Goal: Task Accomplishment & Management: Manage account settings

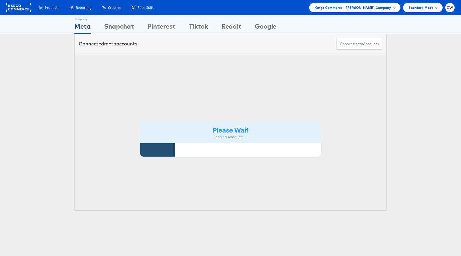
click at [357, 9] on span "Kargo Commerce - [PERSON_NAME] Company" at bounding box center [353, 8] width 77 height 6
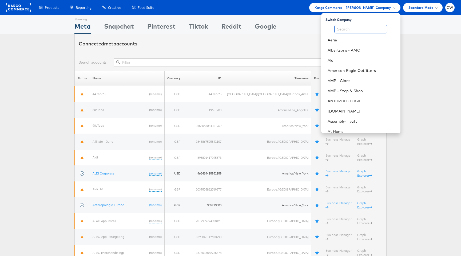
click at [351, 30] on input "text" at bounding box center [360, 29] width 53 height 9
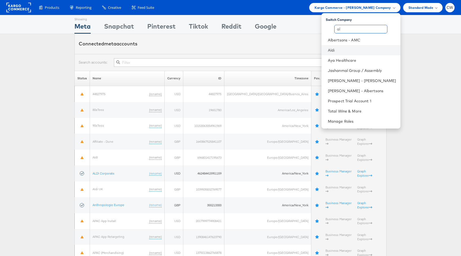
type input "a"
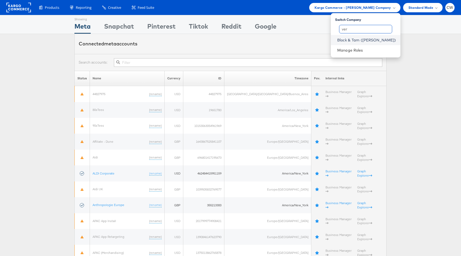
type input "ver"
click at [371, 42] on link "Block & Tam (Veronica Beard)" at bounding box center [366, 39] width 59 height 5
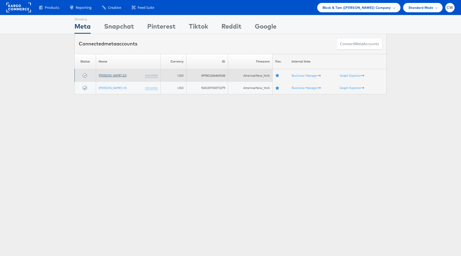
click at [109, 74] on link "[PERSON_NAME] 2.0" at bounding box center [113, 75] width 28 height 4
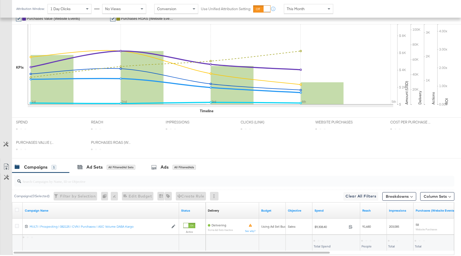
scroll to position [139, 0]
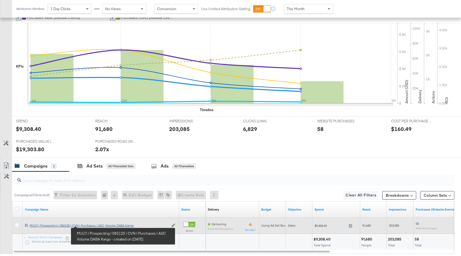
click at [91, 225] on div "MULTI | Prospecting | 082125 | CVN | Purchases | ASC Volume DABA Kargo MULTI | …" at bounding box center [99, 225] width 139 height 4
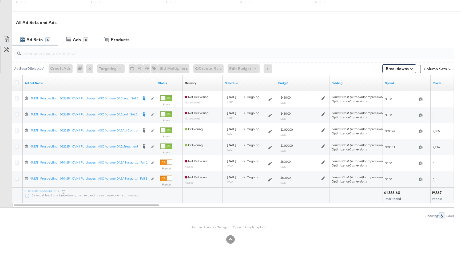
scroll to position [263, 0]
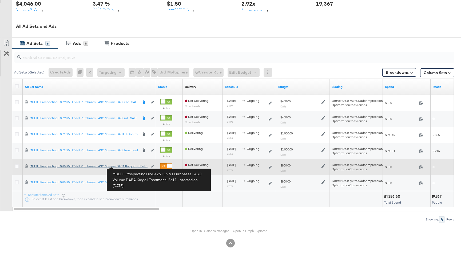
click at [127, 166] on div "MULTI | Prospecting | 090425 | CVN | Purchases | ASC Volume DABA Kargo | Treatm…" at bounding box center [89, 166] width 118 height 4
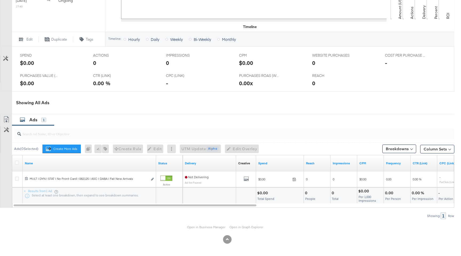
scroll to position [206, 0]
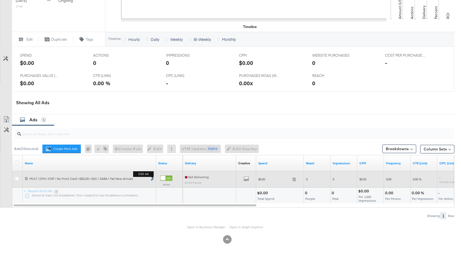
click at [153, 180] on icon "link" at bounding box center [152, 179] width 3 height 3
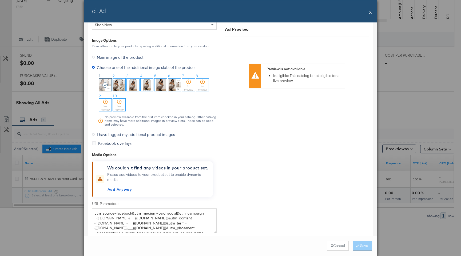
scroll to position [538, 0]
click at [176, 88] on img at bounding box center [174, 84] width 13 height 13
click at [361, 245] on button "Save" at bounding box center [362, 246] width 19 height 10
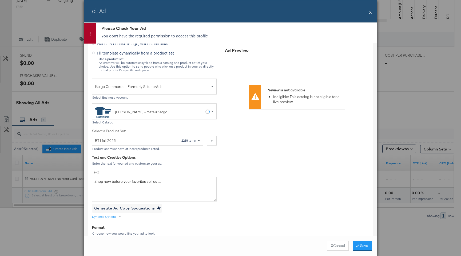
scroll to position [0, 0]
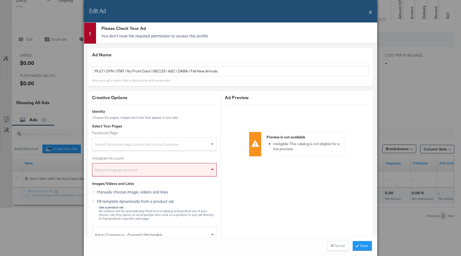
click at [370, 13] on button "X" at bounding box center [370, 12] width 3 height 11
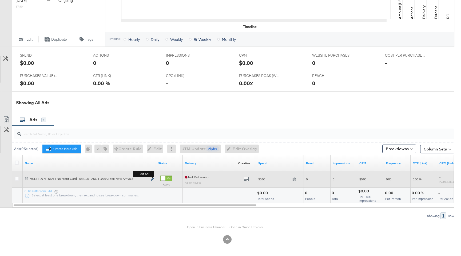
click at [152, 180] on icon "link" at bounding box center [152, 179] width 3 height 3
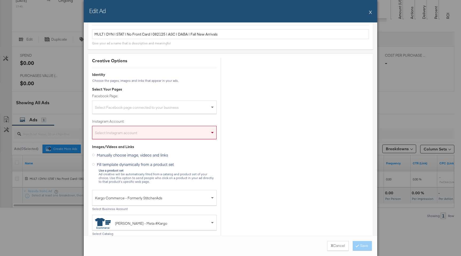
scroll to position [17, 0]
click at [173, 107] on div "Select Facebook page connected to your business" at bounding box center [154, 107] width 124 height 11
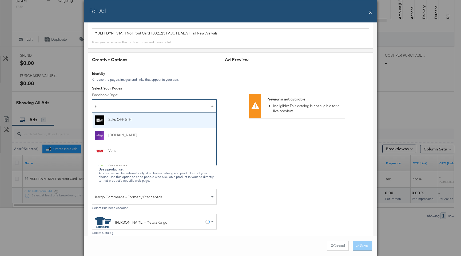
type input "st"
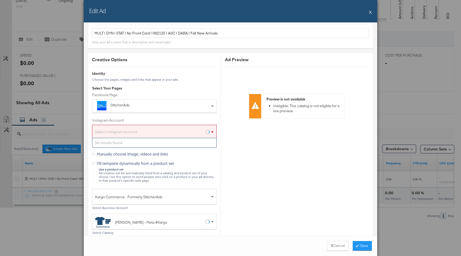
click at [155, 128] on div "Select Instagram account" at bounding box center [154, 132] width 124 height 11
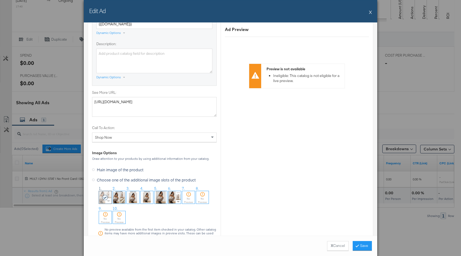
scroll to position [528, 0]
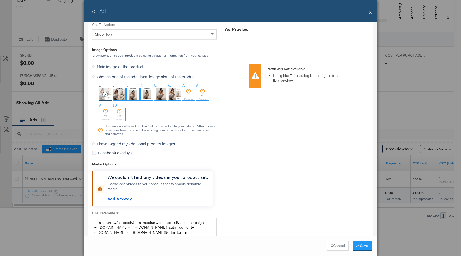
click at [175, 94] on img at bounding box center [174, 94] width 13 height 13
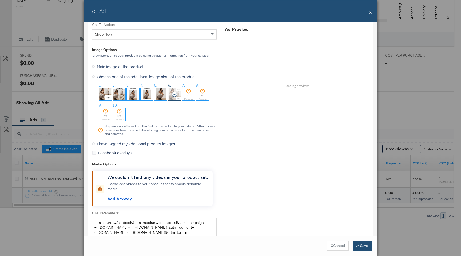
click at [360, 244] on button "Save" at bounding box center [362, 246] width 19 height 10
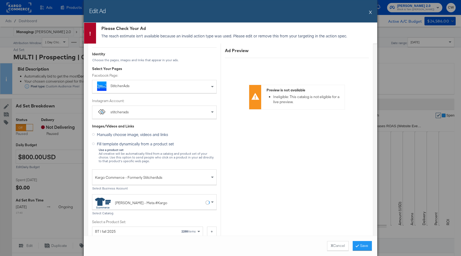
scroll to position [0, 0]
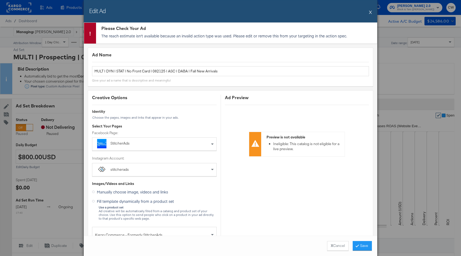
click at [371, 11] on button "X" at bounding box center [370, 12] width 3 height 11
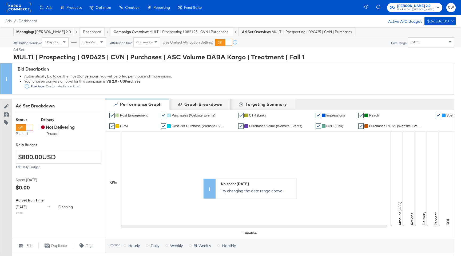
scroll to position [206, 0]
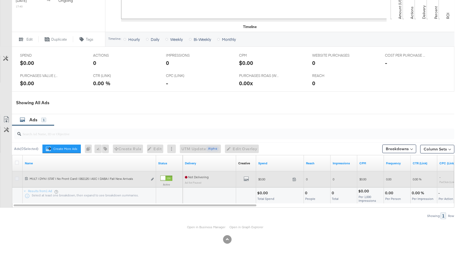
click at [17, 178] on icon at bounding box center [17, 178] width 4 height 4
click at [0, 0] on input "checkbox" at bounding box center [0, 0] width 0 height 0
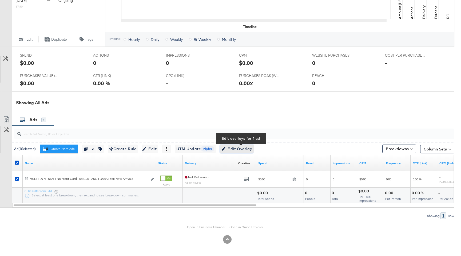
click at [249, 149] on span "Edit Overlay Edit overlays for 1 ad" at bounding box center [237, 148] width 31 height 7
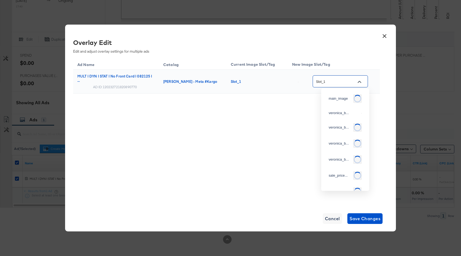
click at [347, 83] on input "Slot_1" at bounding box center [336, 81] width 42 height 6
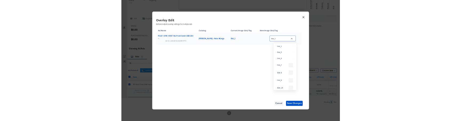
scroll to position [140, 0]
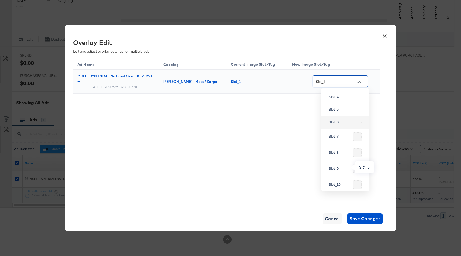
click at [344, 125] on div "Slot_6" at bounding box center [344, 122] width 30 height 5
type input "Slot_6"
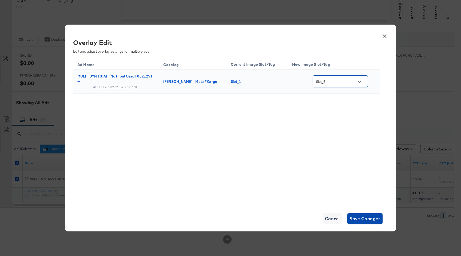
click at [366, 217] on span "Save Changes" at bounding box center [365, 218] width 31 height 7
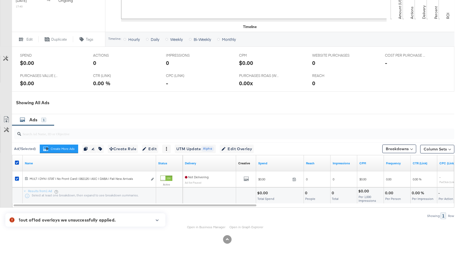
click at [156, 220] on icon "button" at bounding box center [157, 220] width 4 height 3
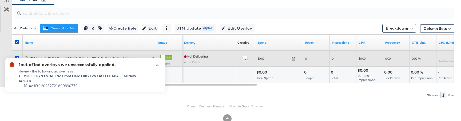
scroll to position [341, 0]
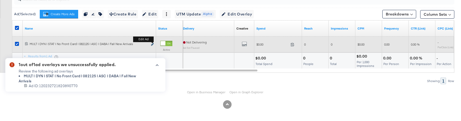
click at [153, 45] on icon "link" at bounding box center [152, 44] width 3 height 3
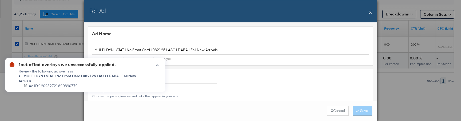
click at [372, 11] on div "Edit Ad X" at bounding box center [231, 11] width 294 height 22
click at [368, 13] on div "Edit Ad X" at bounding box center [231, 11] width 294 height 22
click at [370, 13] on button "X" at bounding box center [370, 12] width 3 height 11
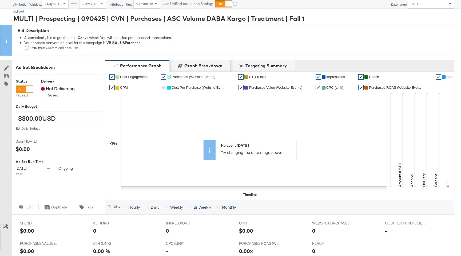
scroll to position [206, 0]
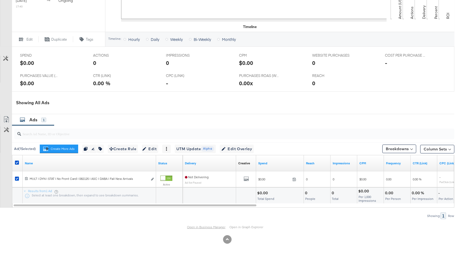
click at [207, 227] on link "Open in Business Manager" at bounding box center [206, 227] width 38 height 4
click at [70, 151] on button "Create More Ads Create more ads for this ad set" at bounding box center [59, 148] width 38 height 9
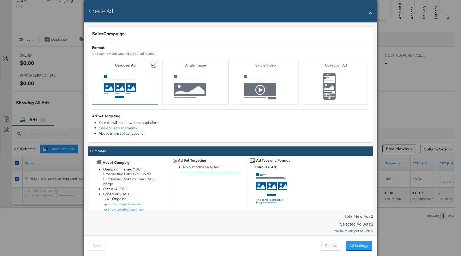
scroll to position [25, 0]
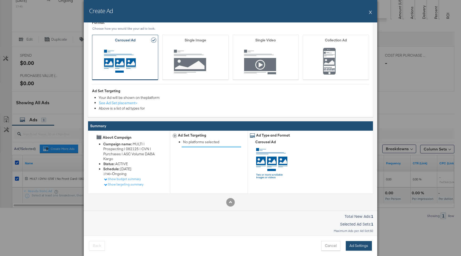
click at [357, 246] on button "Ad Settings" at bounding box center [359, 246] width 26 height 10
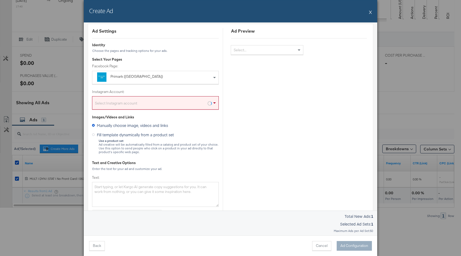
scroll to position [0, 0]
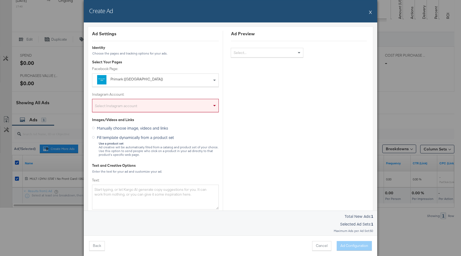
click at [168, 82] on div "Primark (US)" at bounding box center [155, 80] width 88 height 7
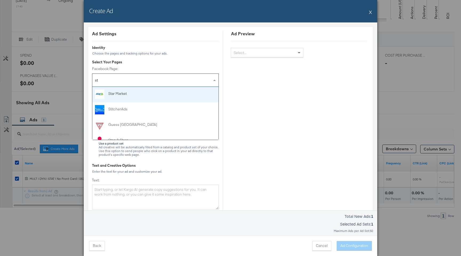
type input "sta"
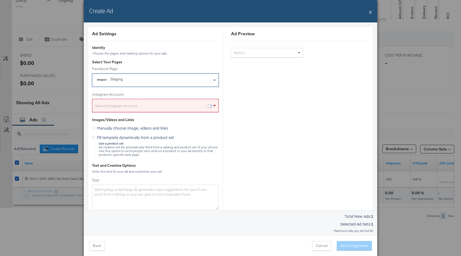
click at [152, 109] on div "Select Instagram account" at bounding box center [155, 106] width 126 height 11
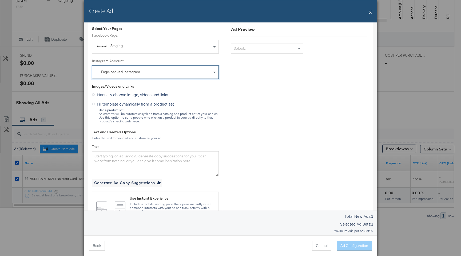
scroll to position [36, 0]
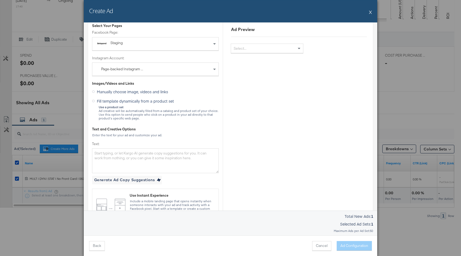
click at [137, 102] on span "Fill template dynamically from a product set" at bounding box center [135, 100] width 77 height 5
click at [0, 0] on input "Fill template dynamically from a product set" at bounding box center [0, 0] width 0 height 0
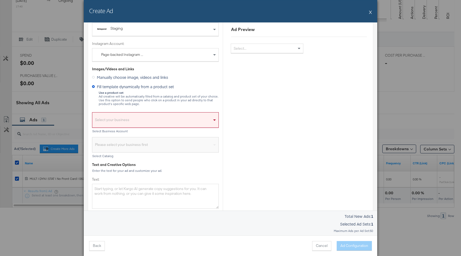
scroll to position [54, 0]
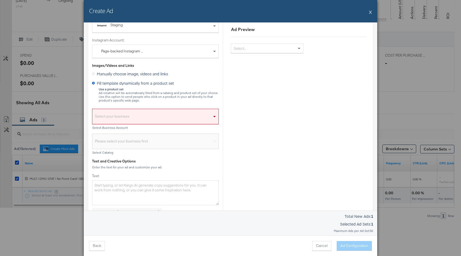
click at [137, 115] on div "Select your business" at bounding box center [155, 118] width 126 height 12
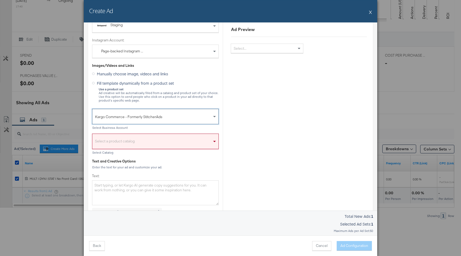
click at [141, 140] on div "Select a product catalog" at bounding box center [155, 142] width 126 height 12
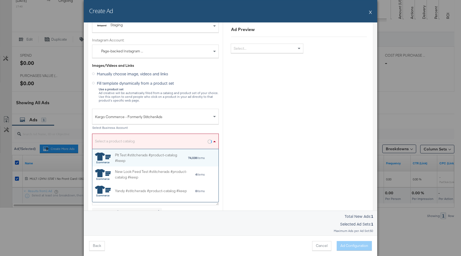
scroll to position [53, 126]
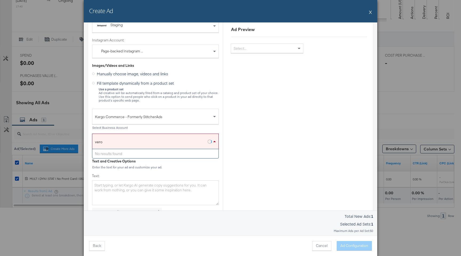
type input "veron"
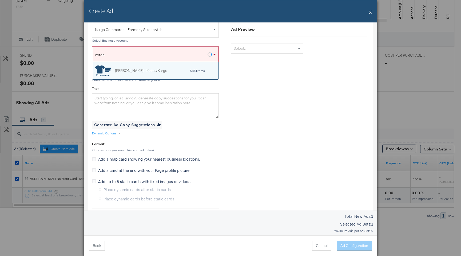
scroll to position [17, 126]
click at [163, 69] on div "Veronica Beard - Meta #Kargo" at bounding box center [141, 71] width 52 height 6
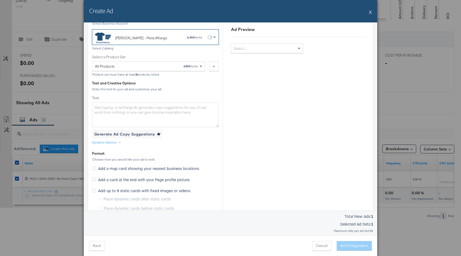
scroll to position [159, 0]
click at [158, 113] on textarea "Text:" at bounding box center [155, 114] width 127 height 25
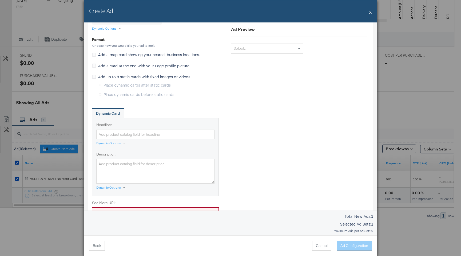
scroll to position [273, 0]
type textarea "testing"
click at [116, 141] on div "Dynamic Options" at bounding box center [108, 142] width 25 height 4
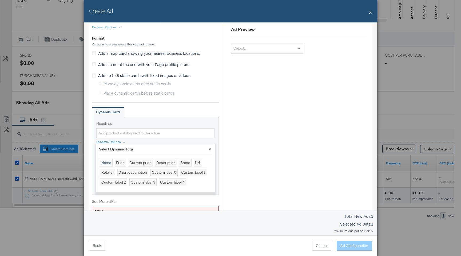
click at [107, 164] on div "Name" at bounding box center [106, 163] width 13 height 8
type input "{{product.name}}"
click at [190, 113] on div "Dynamic Card" at bounding box center [155, 112] width 127 height 11
click at [370, 11] on button "X" at bounding box center [370, 12] width 3 height 11
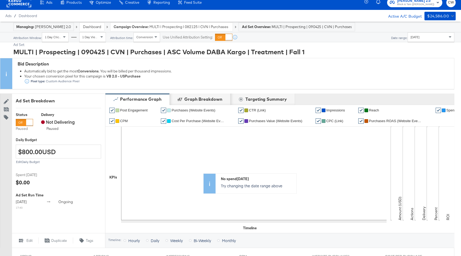
scroll to position [0, 0]
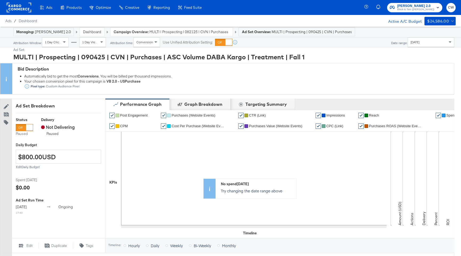
click at [18, 9] on rect at bounding box center [19, 8] width 25 height 10
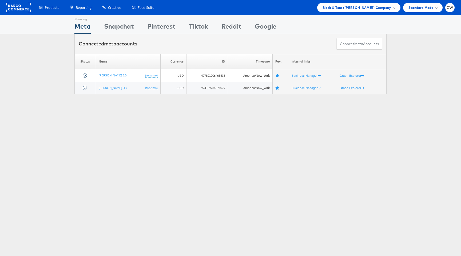
click at [367, 7] on span "Block & Tam ([PERSON_NAME]) Company" at bounding box center [357, 8] width 69 height 6
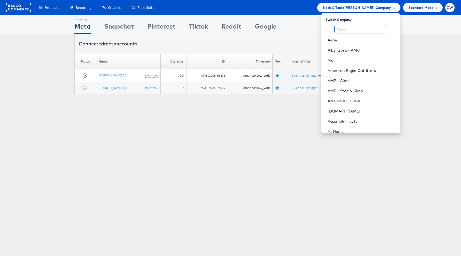
click at [348, 31] on input "text" at bounding box center [360, 29] width 53 height 9
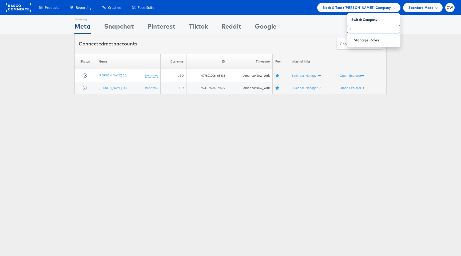
type input "l"
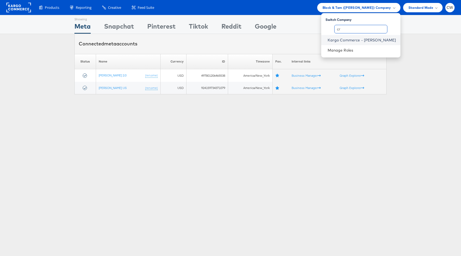
type input "cr"
click at [358, 39] on link "Kargo Commerce - [PERSON_NAME]" at bounding box center [362, 39] width 69 height 5
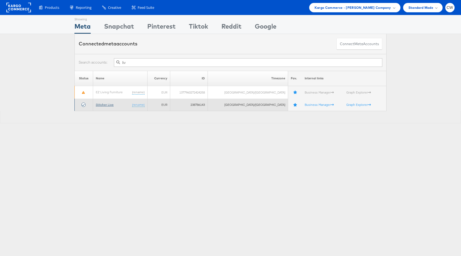
type input "liv"
click at [102, 104] on link "Stitcher Live" at bounding box center [105, 105] width 18 height 4
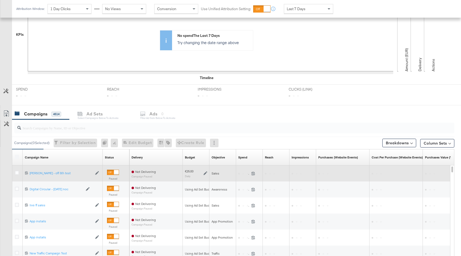
scroll to position [182, 0]
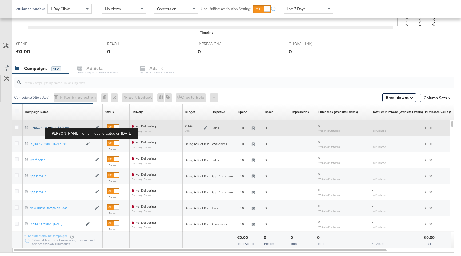
click at [39, 127] on div "[PERSON_NAME] - off 5th test [PERSON_NAME] - off 5th test" at bounding box center [61, 127] width 63 height 4
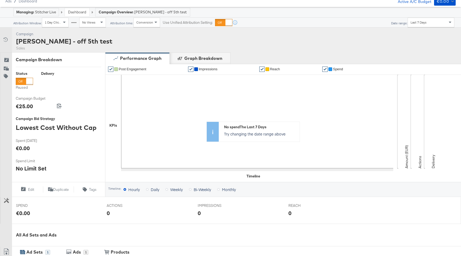
scroll to position [152, 0]
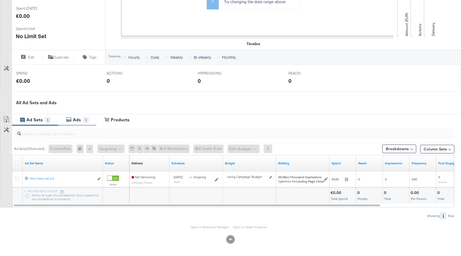
click at [80, 122] on div "Ads" at bounding box center [77, 120] width 8 height 6
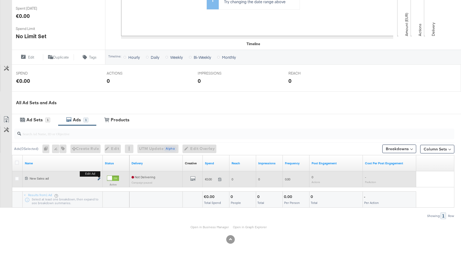
click at [99, 179] on icon "link" at bounding box center [99, 178] width 3 height 3
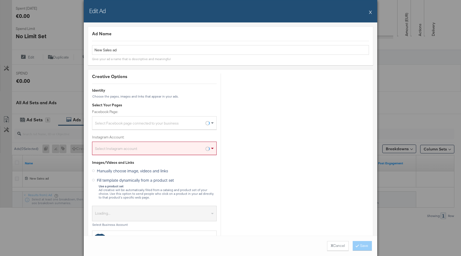
click at [370, 13] on button "X" at bounding box center [370, 12] width 3 height 11
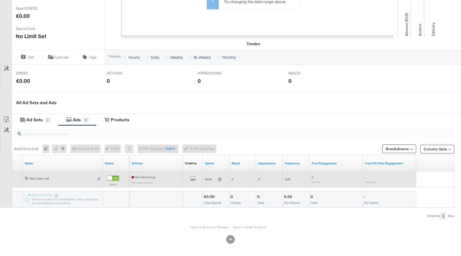
click at [17, 179] on icon at bounding box center [17, 178] width 4 height 4
click at [0, 0] on input "checkbox" at bounding box center [0, 0] width 0 height 0
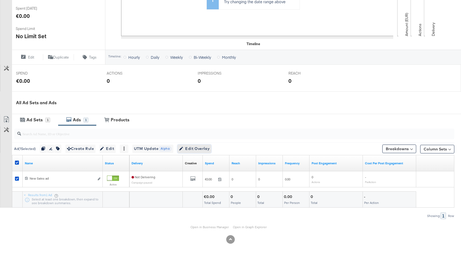
click at [197, 151] on span "Edit Overlay Edit overlays for 1 ad" at bounding box center [194, 148] width 31 height 7
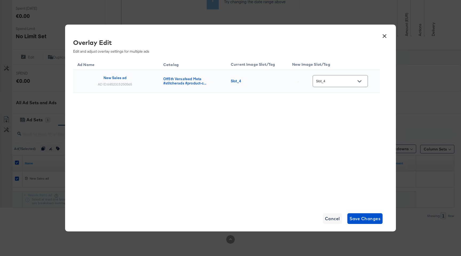
click at [356, 79] on div at bounding box center [359, 81] width 11 height 8
click at [361, 81] on icon "Open" at bounding box center [360, 81] width 4 height 2
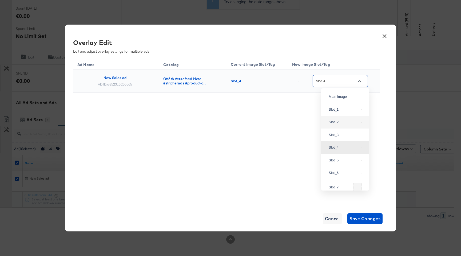
click at [342, 124] on li "Slot_2" at bounding box center [345, 122] width 48 height 13
type input "Slot_2"
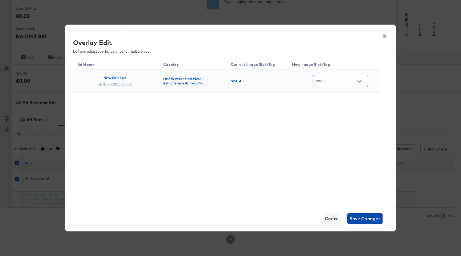
click at [361, 218] on span "Save Changes" at bounding box center [365, 218] width 31 height 7
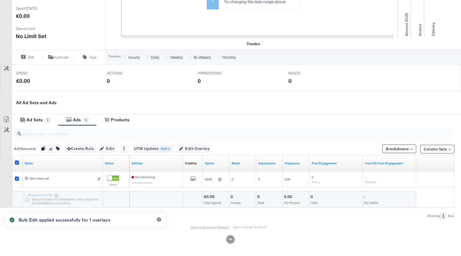
click at [212, 227] on link "Open in Business Manager" at bounding box center [210, 227] width 38 height 4
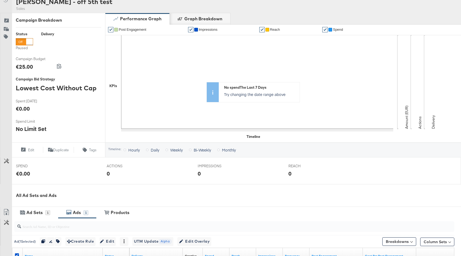
scroll to position [0, 0]
